Goal: Transaction & Acquisition: Purchase product/service

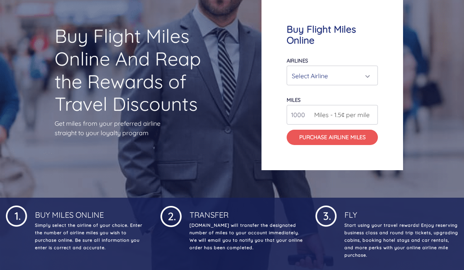
scroll to position [79, 0]
click at [370, 83] on div "Select Airline" at bounding box center [332, 75] width 81 height 15
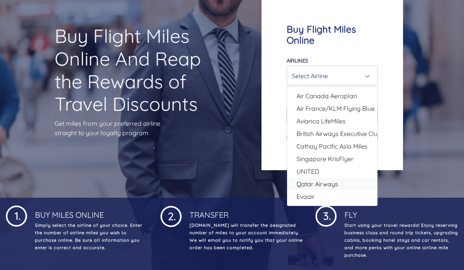
click at [296, 190] on link "Qatar Airways" at bounding box center [332, 184] width 90 height 13
select select "Qatar Airways"
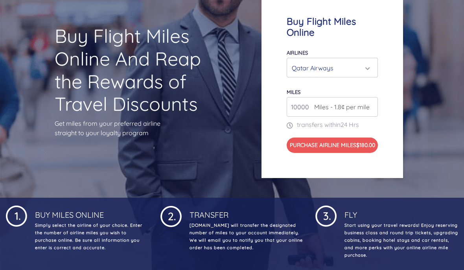
type input "10000"
click at [364, 75] on div "Qatar Airways" at bounding box center [330, 68] width 76 height 15
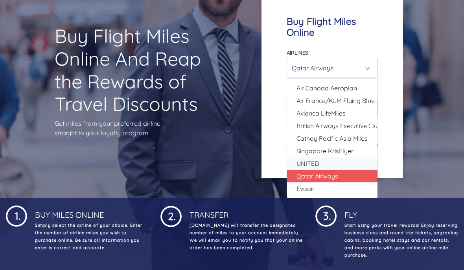
click at [320, 170] on link "UNITED" at bounding box center [332, 163] width 90 height 13
select select "UNITED"
type input "80000"
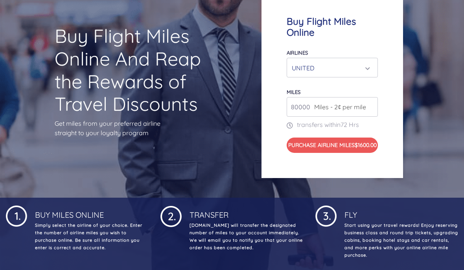
click at [371, 153] on button "Purchase Airline Miles $1600.00" at bounding box center [332, 146] width 91 height 16
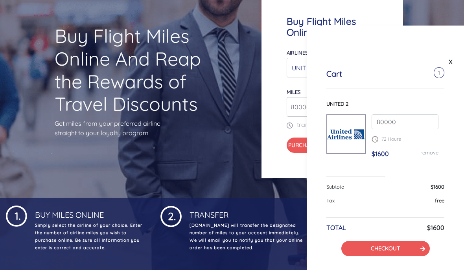
click at [273, 178] on div "Buy Flight Miles Online Airlines Air Canada Aeroplan Air France/KLM Flying Blue…" at bounding box center [332, 85] width 142 height 188
click at [447, 59] on link "X" at bounding box center [451, 62] width 8 height 12
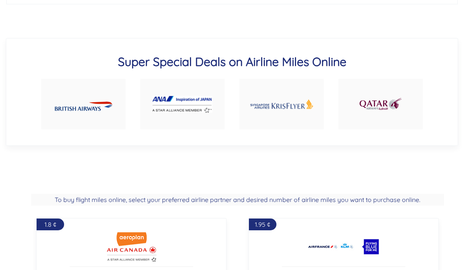
scroll to position [442, 0]
click at [169, 113] on img at bounding box center [183, 104] width 60 height 17
